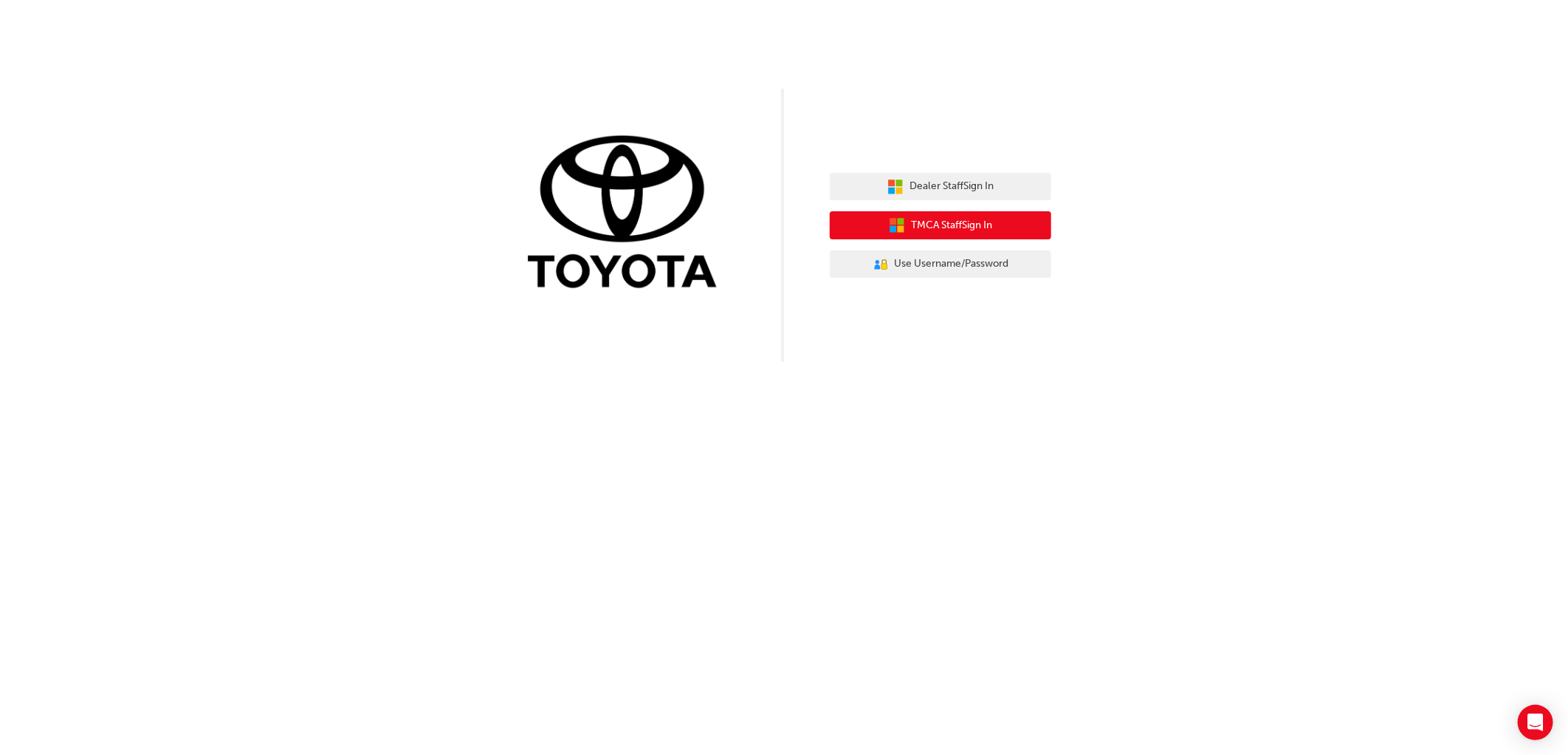
click at [963, 225] on span "TMCA Staff Sign In" at bounding box center [952, 225] width 81 height 17
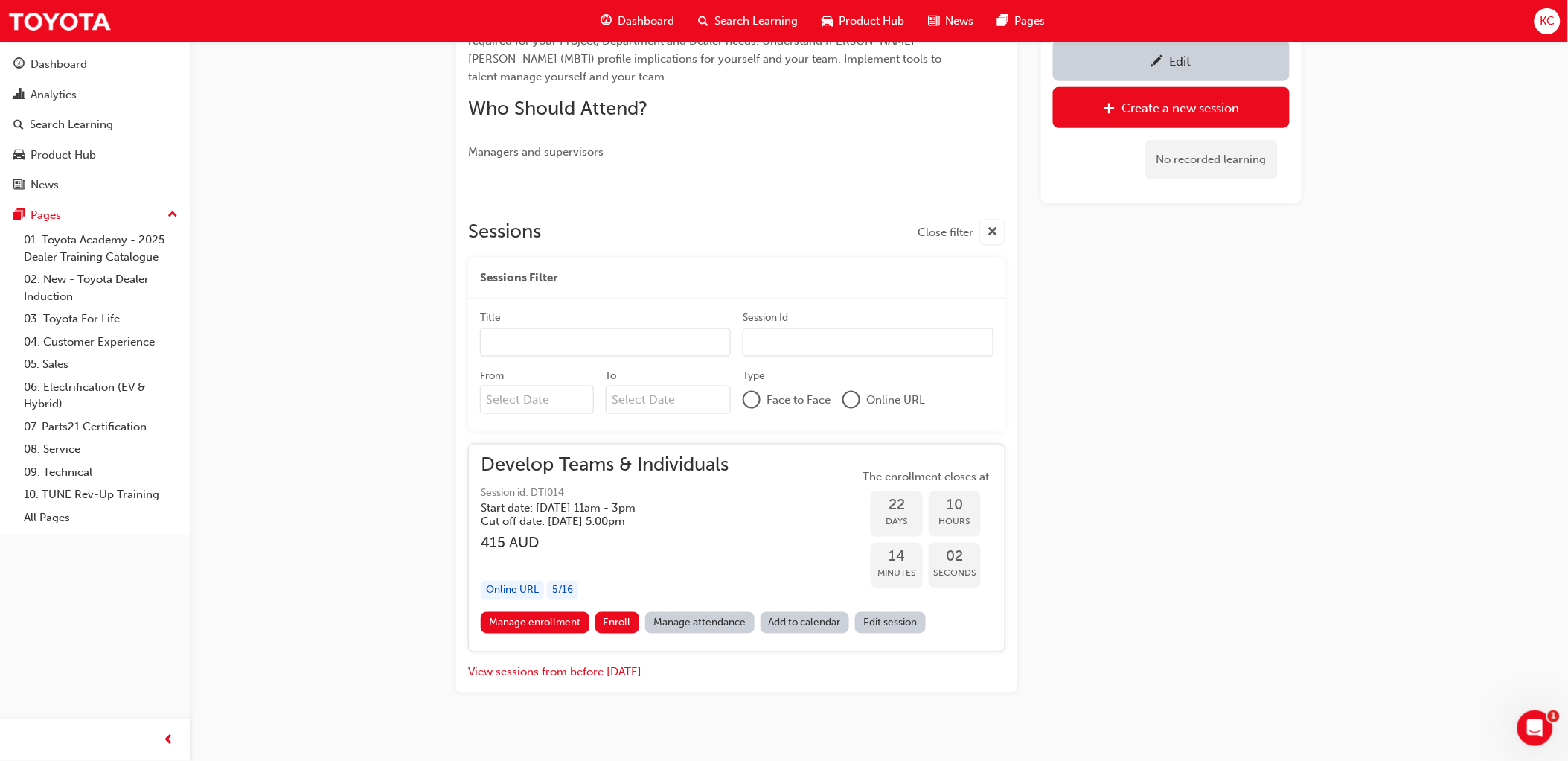
scroll to position [544, 0]
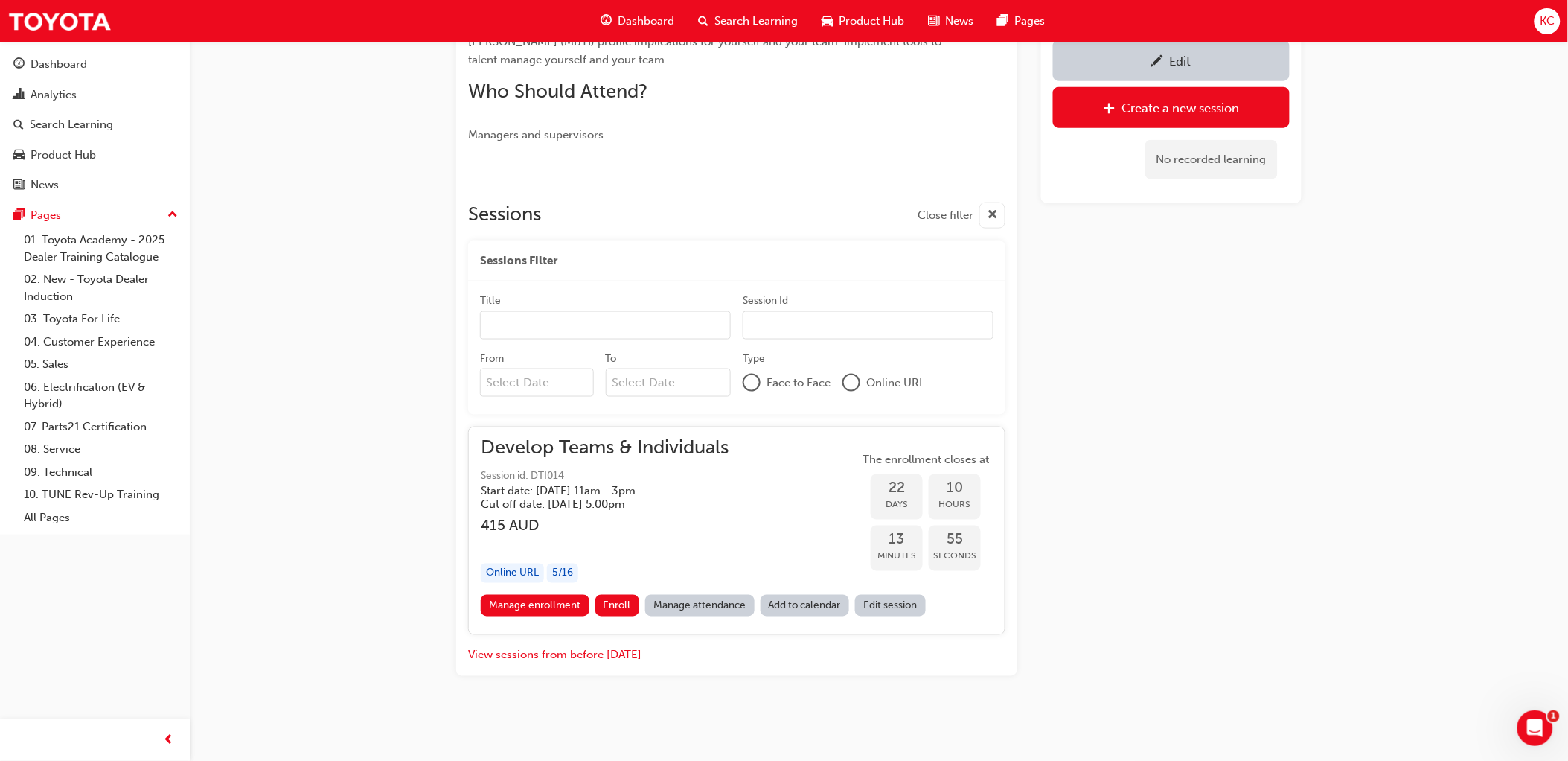
click at [631, 495] on h5 "Start date: [DATE] 11am - 3pm" at bounding box center [592, 491] width 224 height 14
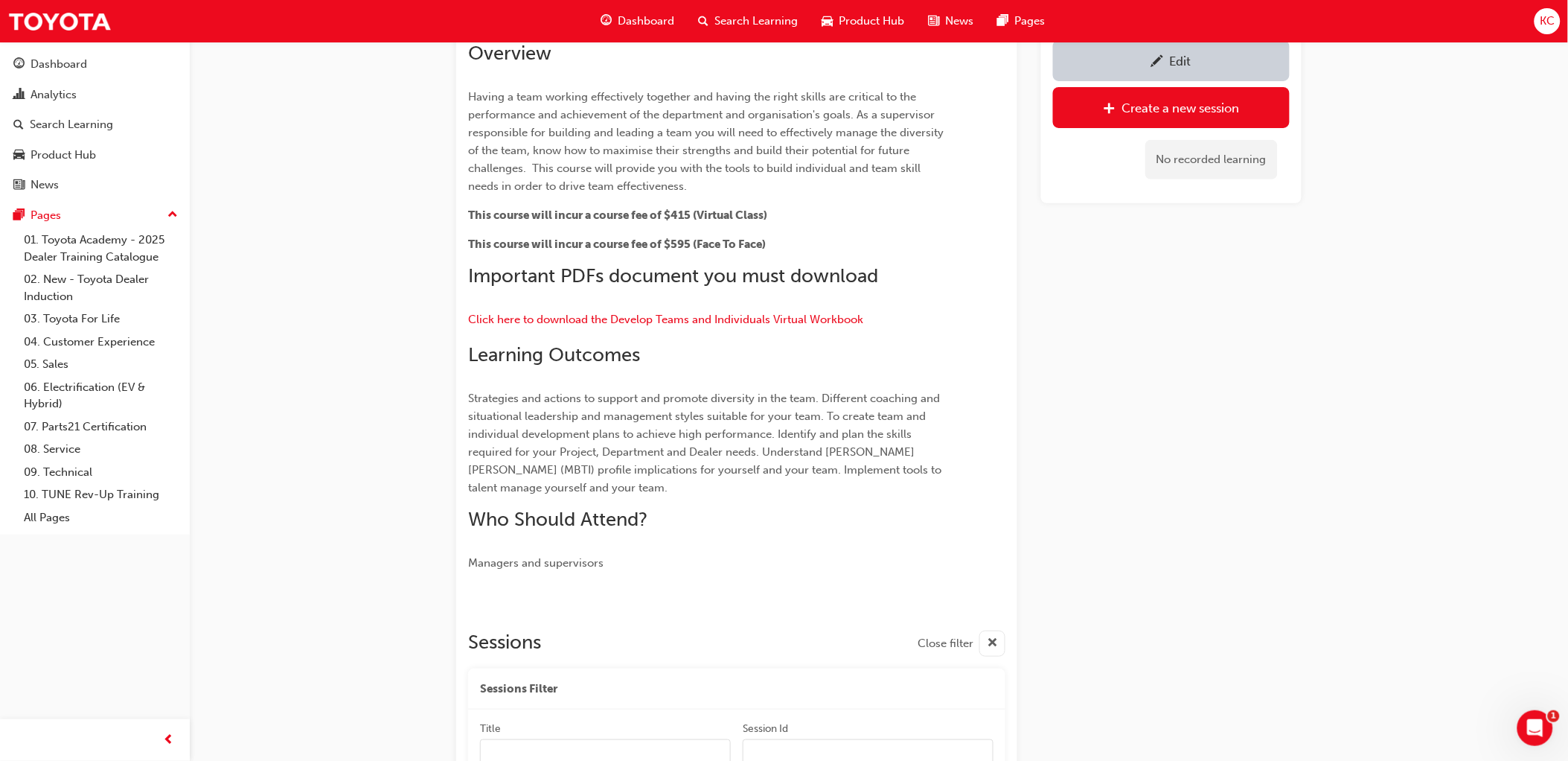
scroll to position [0, 0]
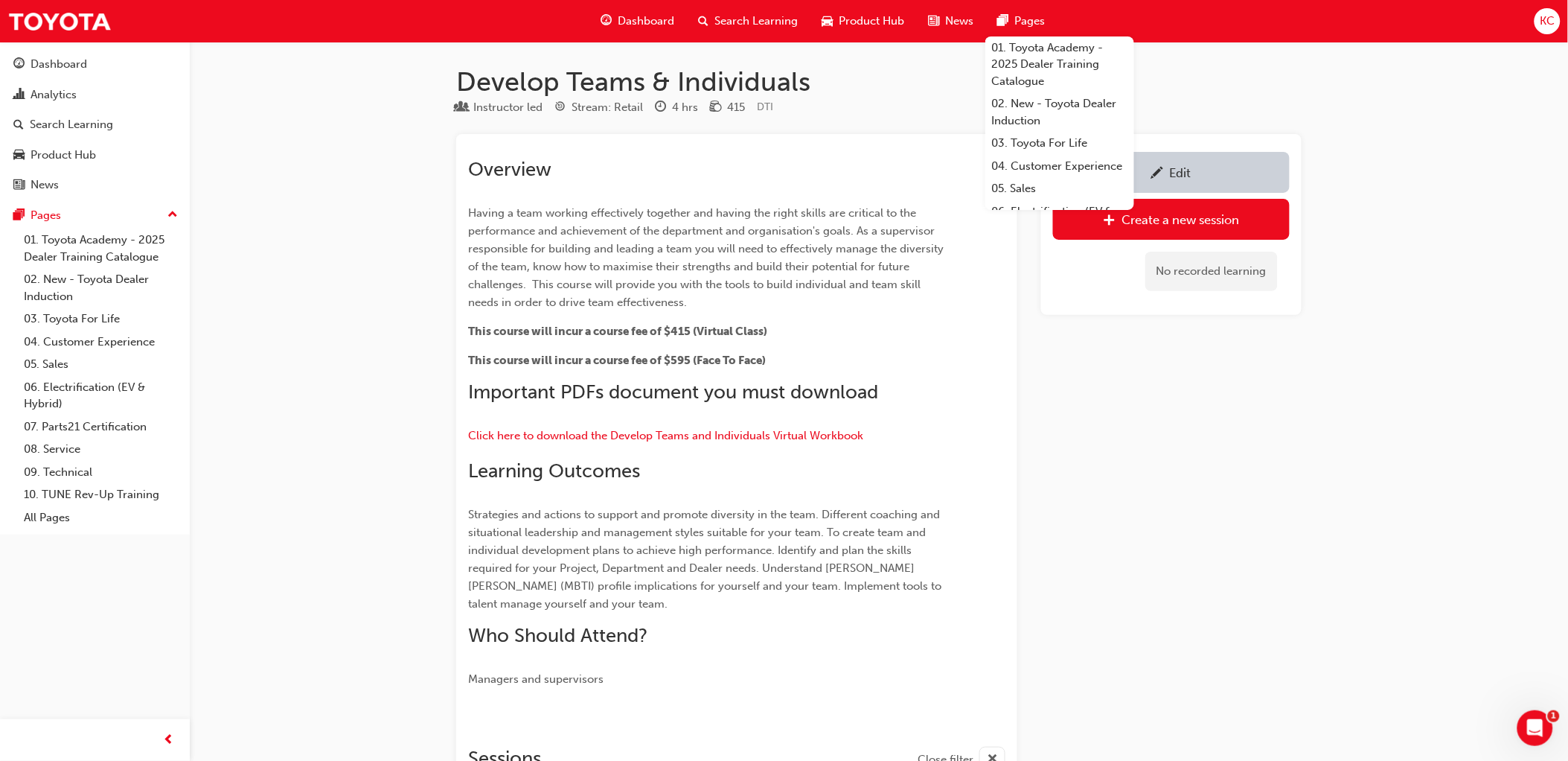
click at [882, 316] on div "Overview Having a team working effectively together and having the right skills…" at bounding box center [710, 422] width 484 height 530
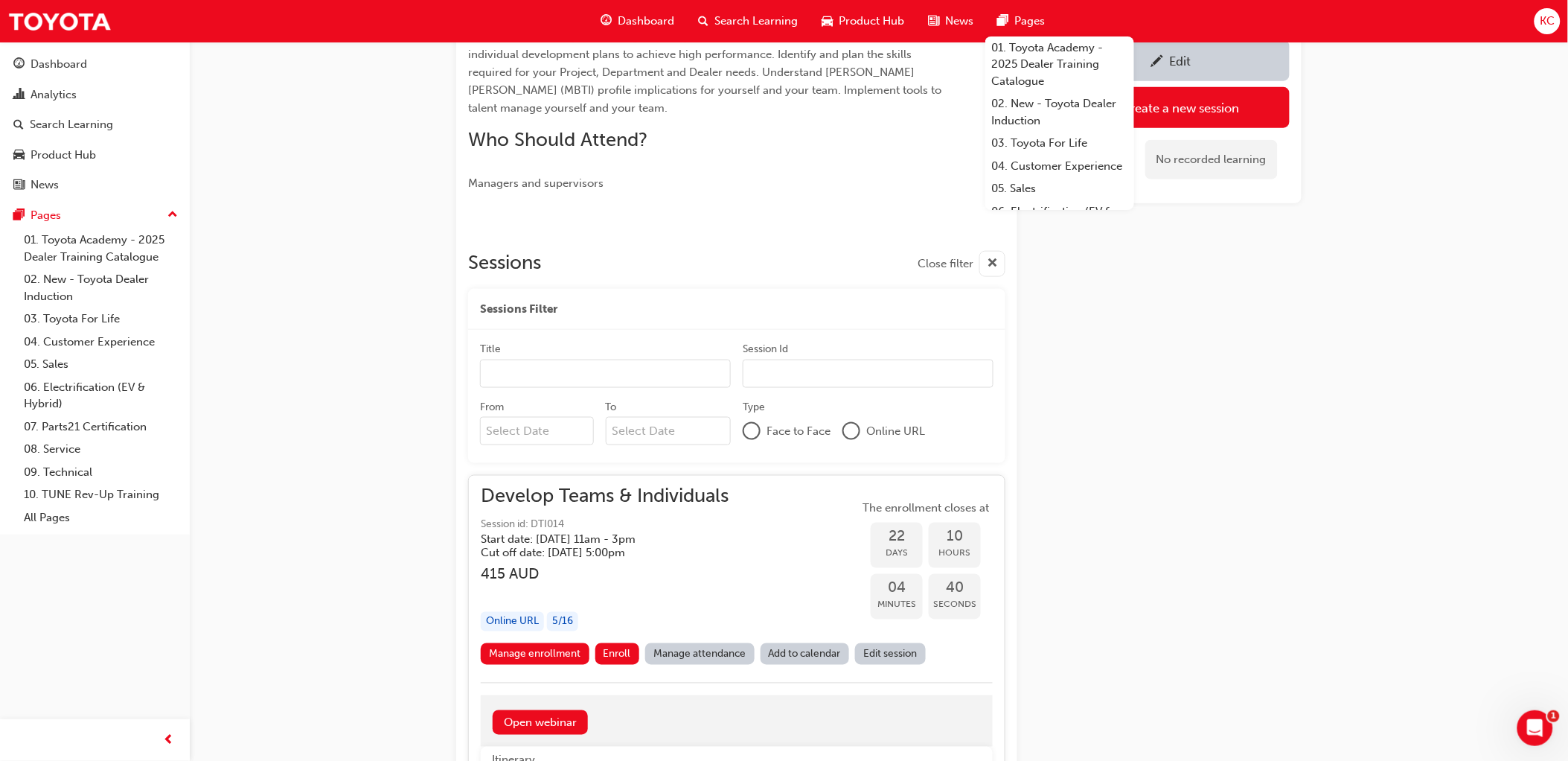
scroll to position [492, 0]
